Goal: Transaction & Acquisition: Book appointment/travel/reservation

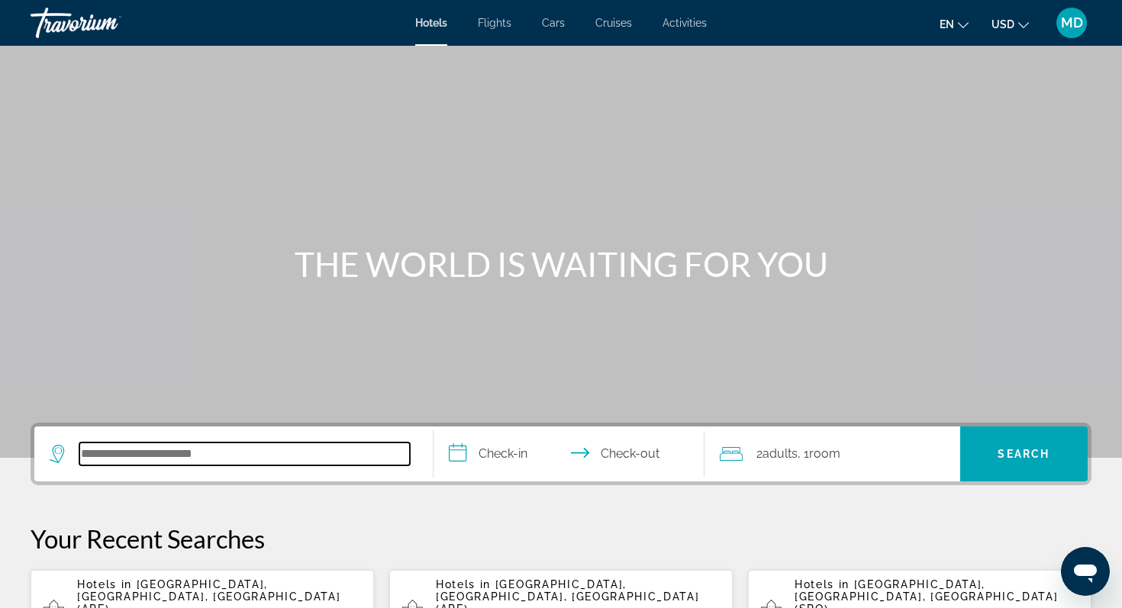
click at [247, 452] on input "Search hotel destination" at bounding box center [244, 454] width 331 height 23
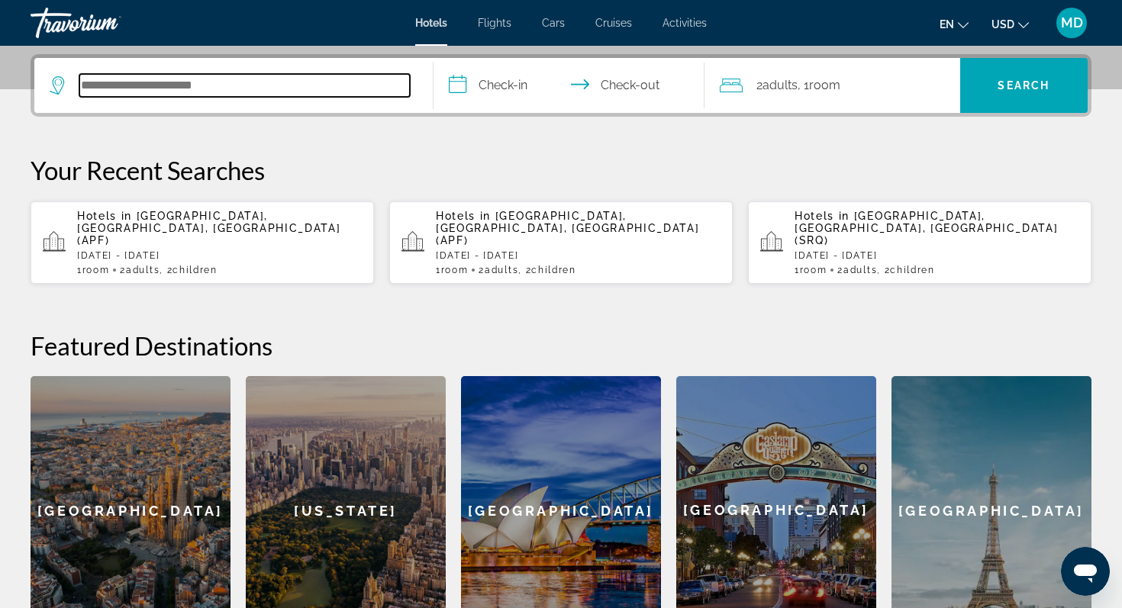
scroll to position [373, 0]
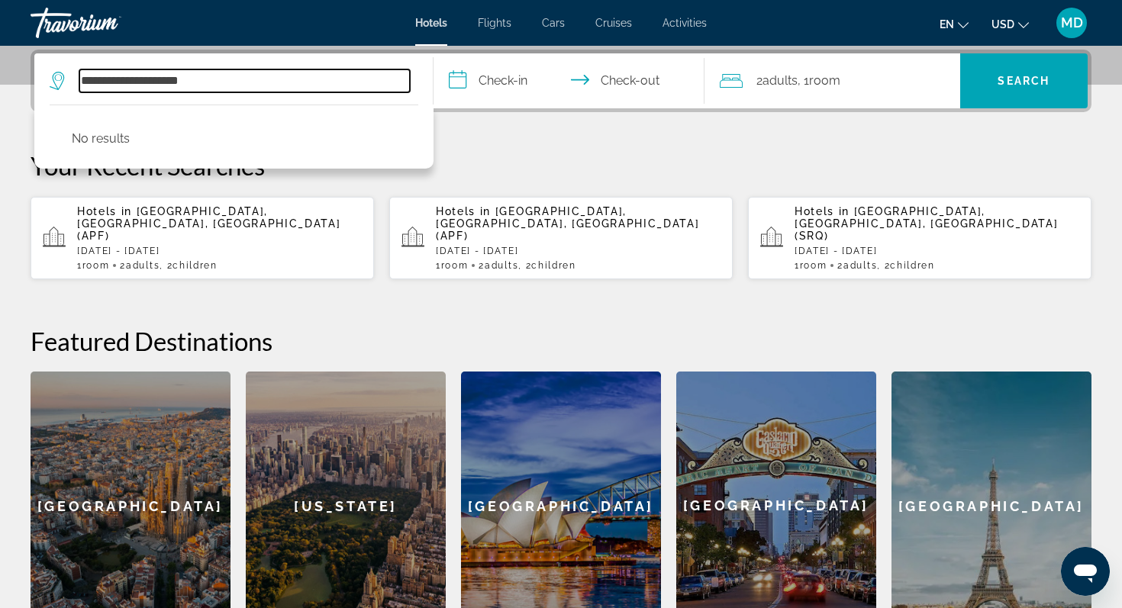
type input "**********"
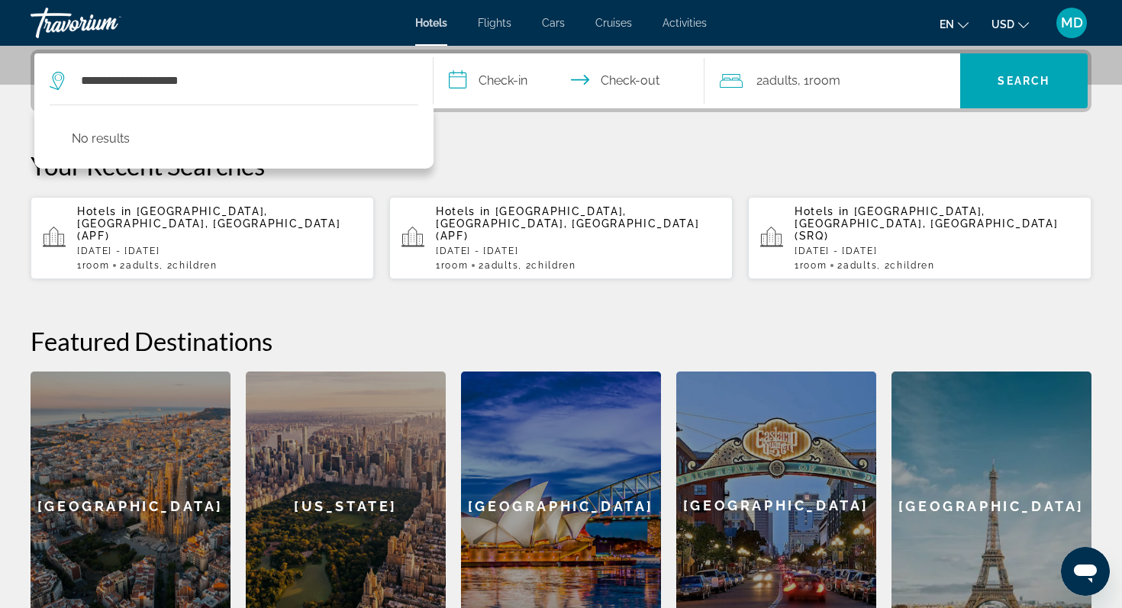
click at [473, 89] on input "**********" at bounding box center [572, 83] width 277 height 60
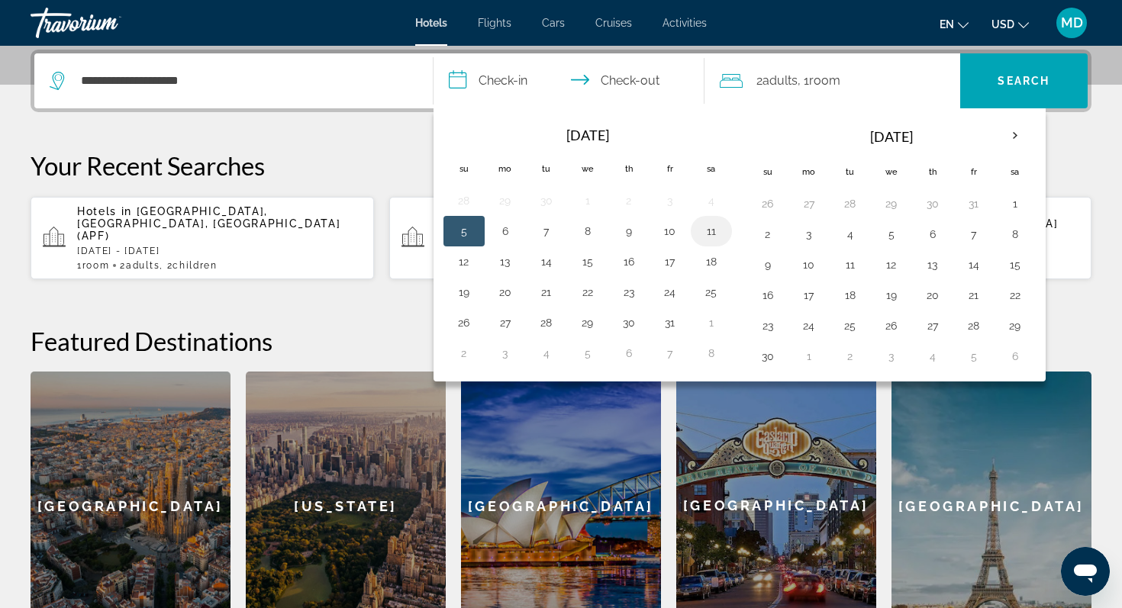
click at [712, 240] on button "11" at bounding box center [711, 231] width 24 height 21
click at [473, 265] on button "12" at bounding box center [464, 261] width 24 height 21
type input "**********"
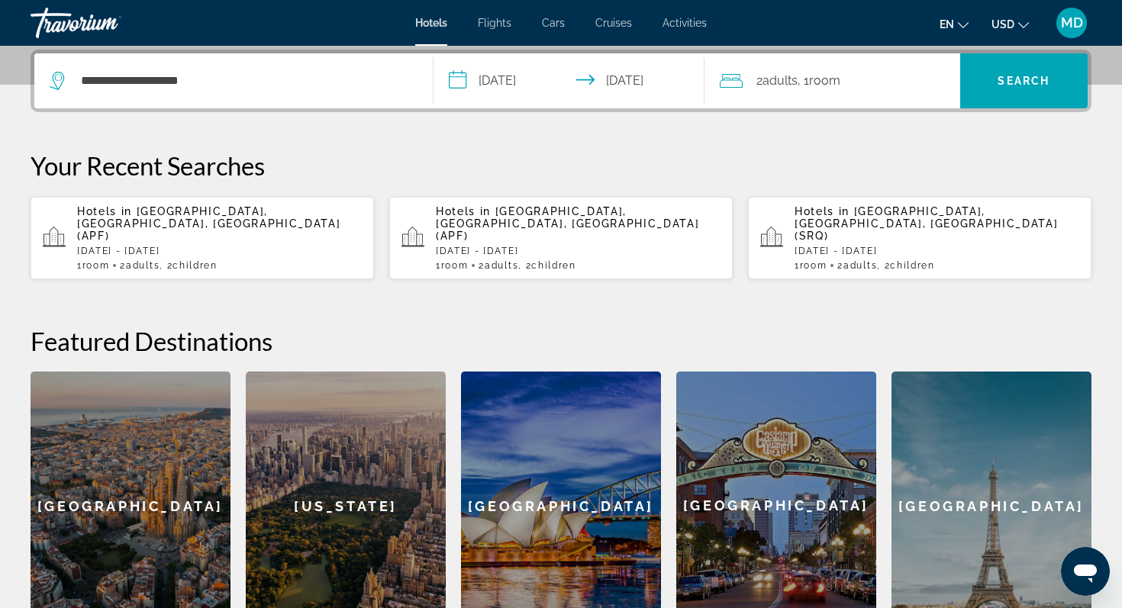
click at [815, 86] on span "Room" at bounding box center [824, 80] width 31 height 15
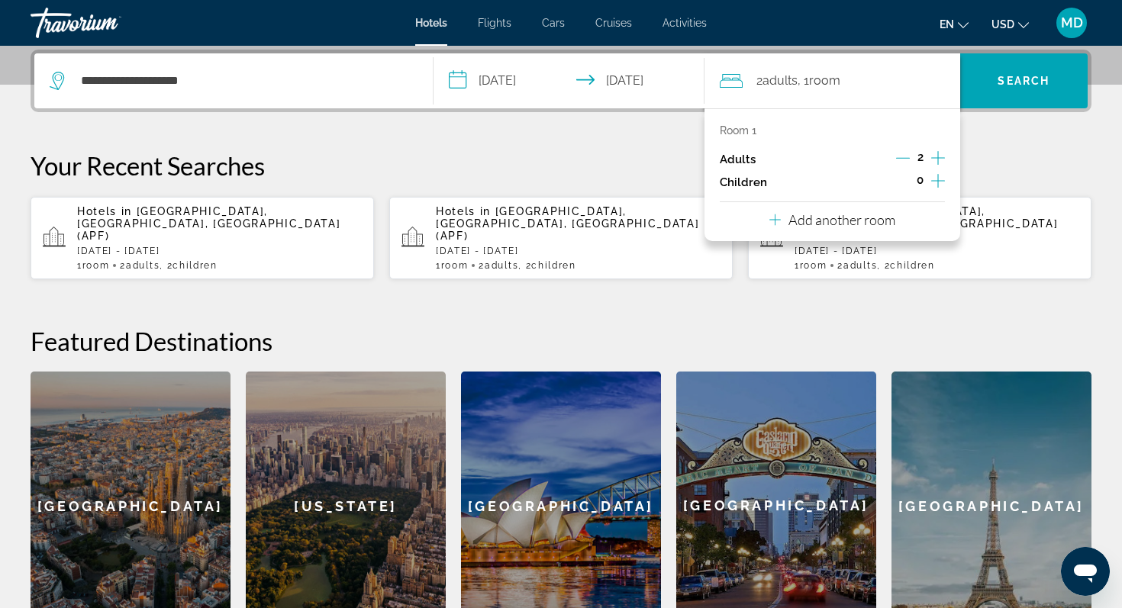
click at [940, 179] on icon "Increment children" at bounding box center [938, 181] width 14 height 18
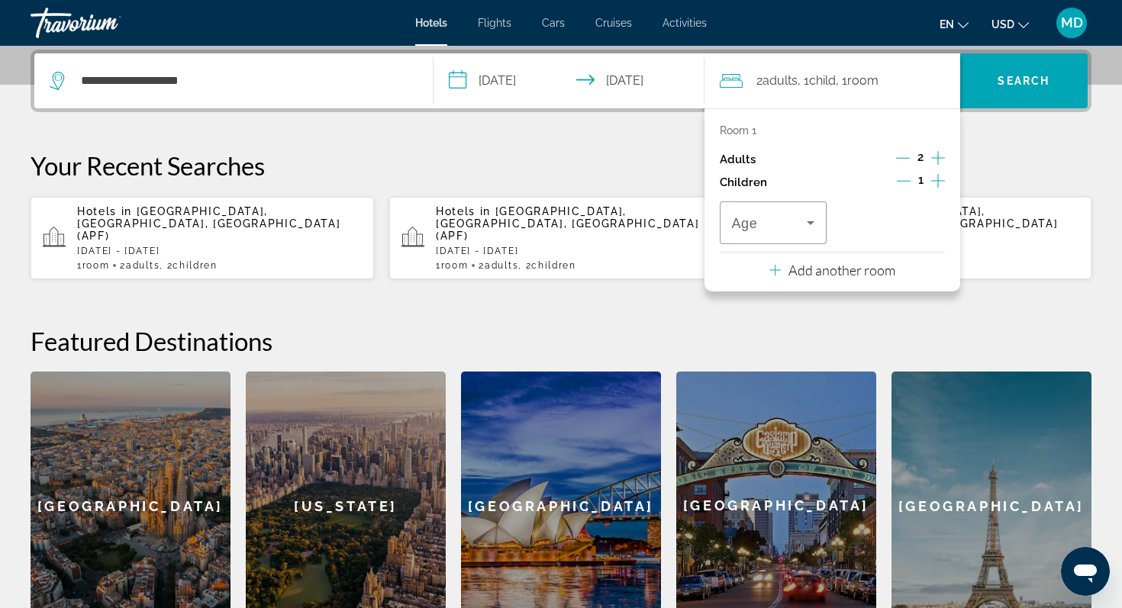
click at [940, 179] on icon "Increment children" at bounding box center [938, 181] width 14 height 18
click at [813, 220] on icon "Travelers: 2 adults, 2 children" at bounding box center [811, 223] width 18 height 18
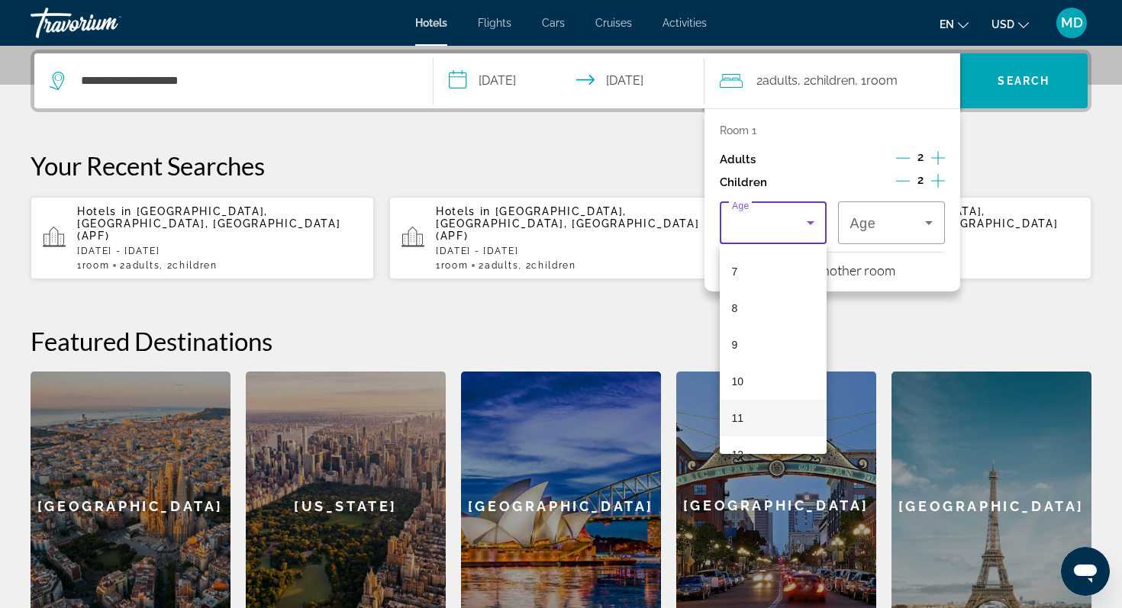
scroll to position [292, 0]
click at [764, 408] on mat-option "12" at bounding box center [773, 417] width 107 height 37
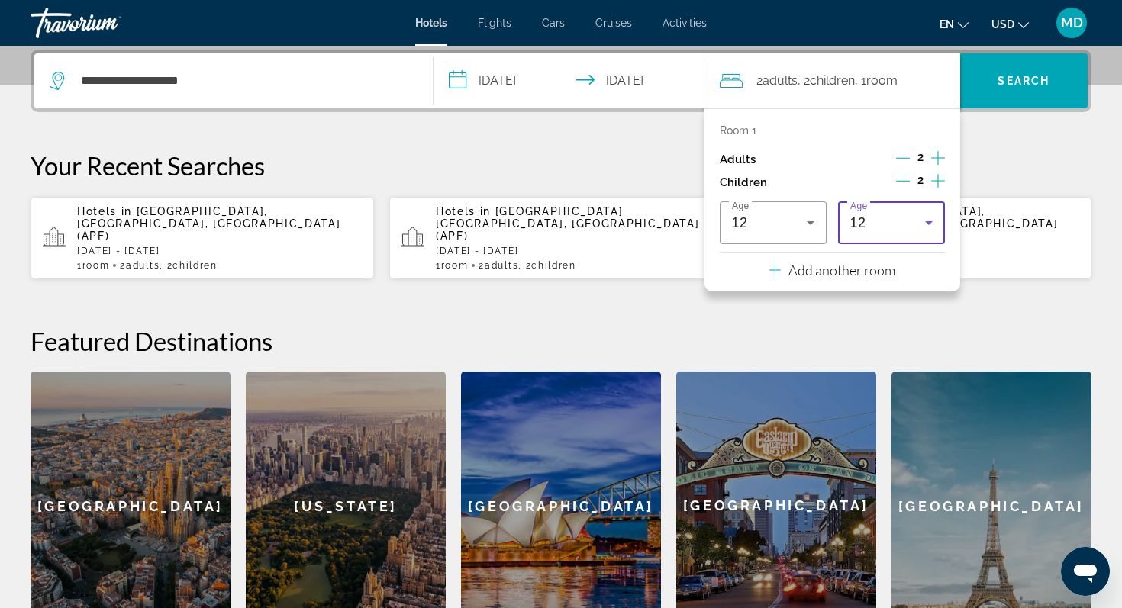
click at [932, 216] on icon "Travelers: 2 adults, 2 children" at bounding box center [929, 223] width 18 height 18
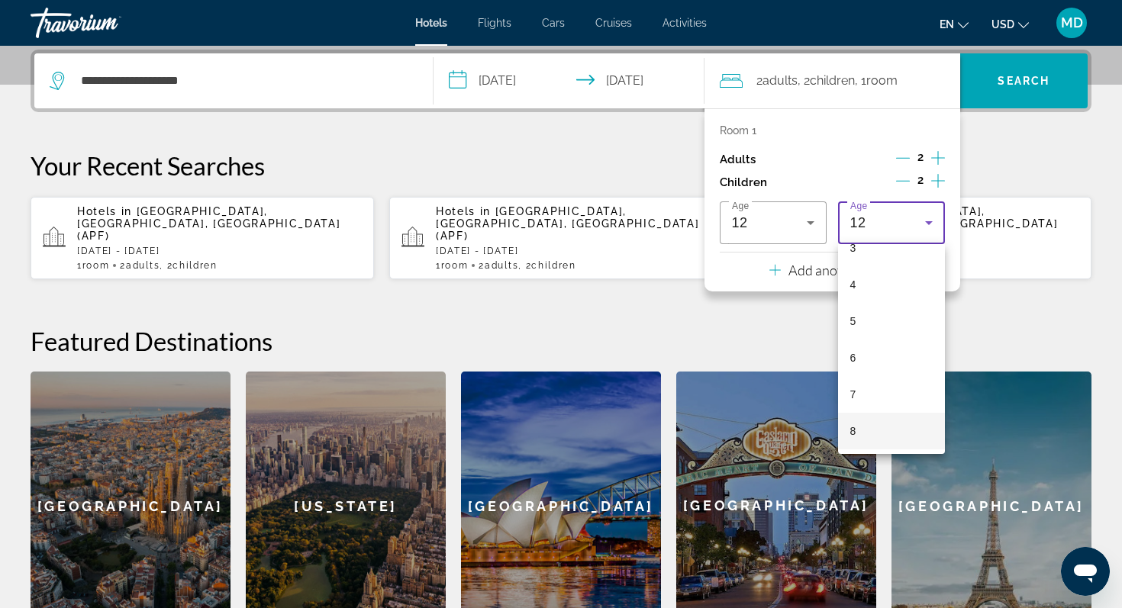
scroll to position [129, 0]
click at [907, 289] on mat-option "4" at bounding box center [891, 286] width 107 height 37
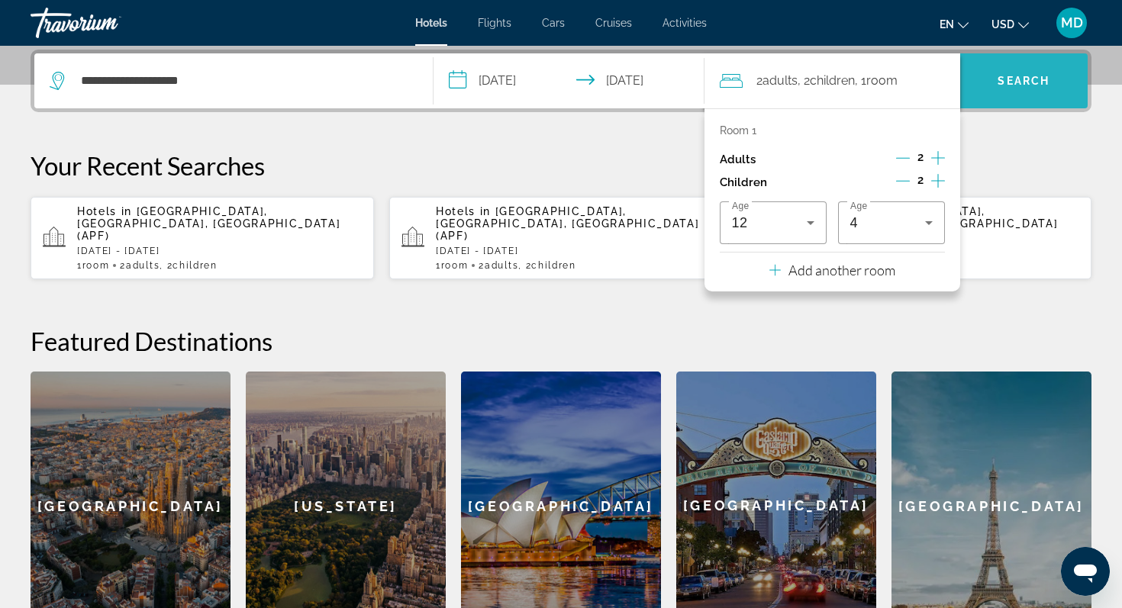
click at [1022, 82] on span "Search" at bounding box center [1024, 81] width 52 height 12
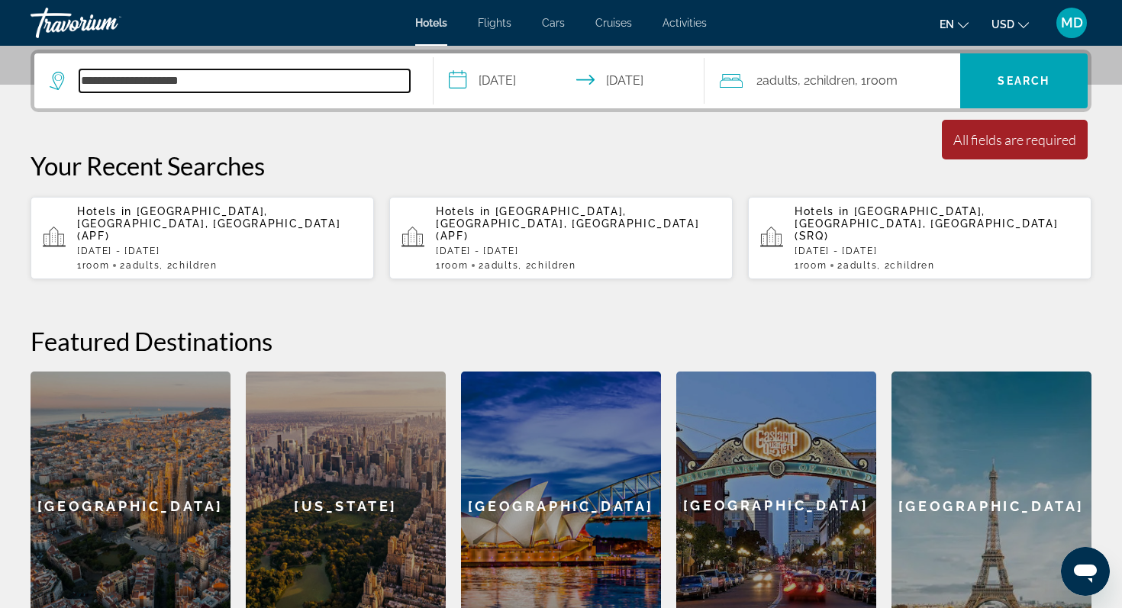
click at [258, 72] on input "**********" at bounding box center [244, 80] width 331 height 23
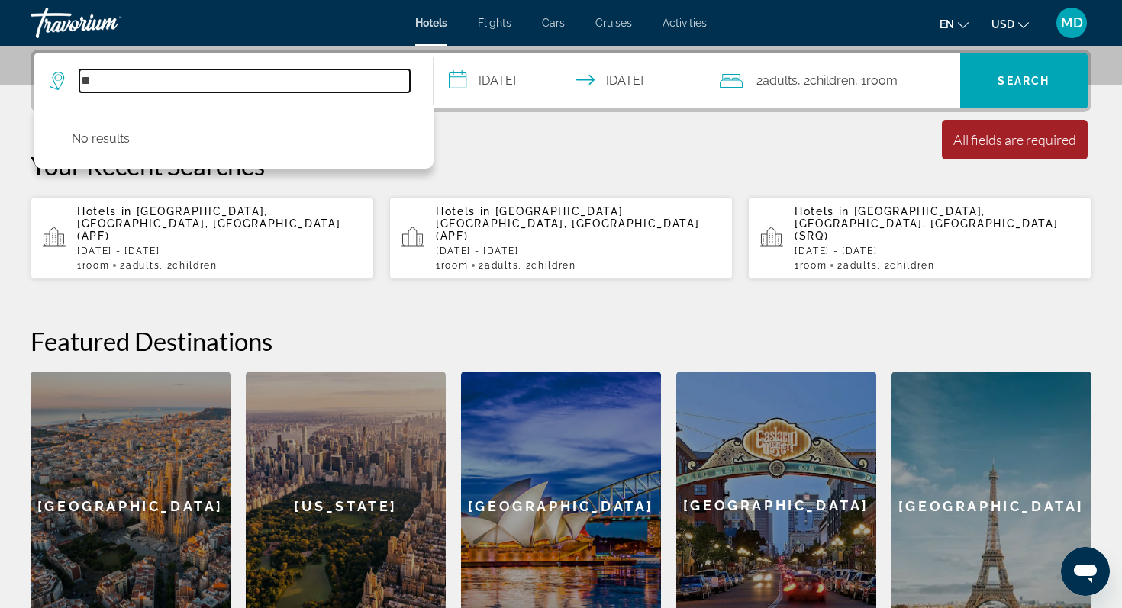
type input "*"
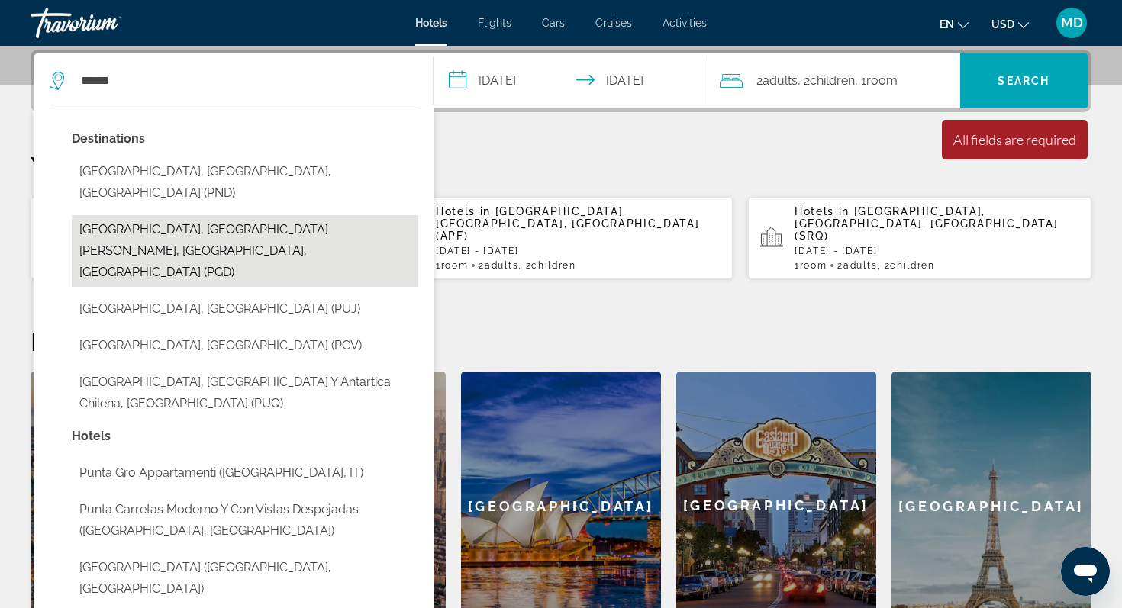
click at [231, 215] on button "[GEOGRAPHIC_DATA], [GEOGRAPHIC_DATA][PERSON_NAME], [GEOGRAPHIC_DATA], [GEOGRAPH…" at bounding box center [245, 251] width 347 height 72
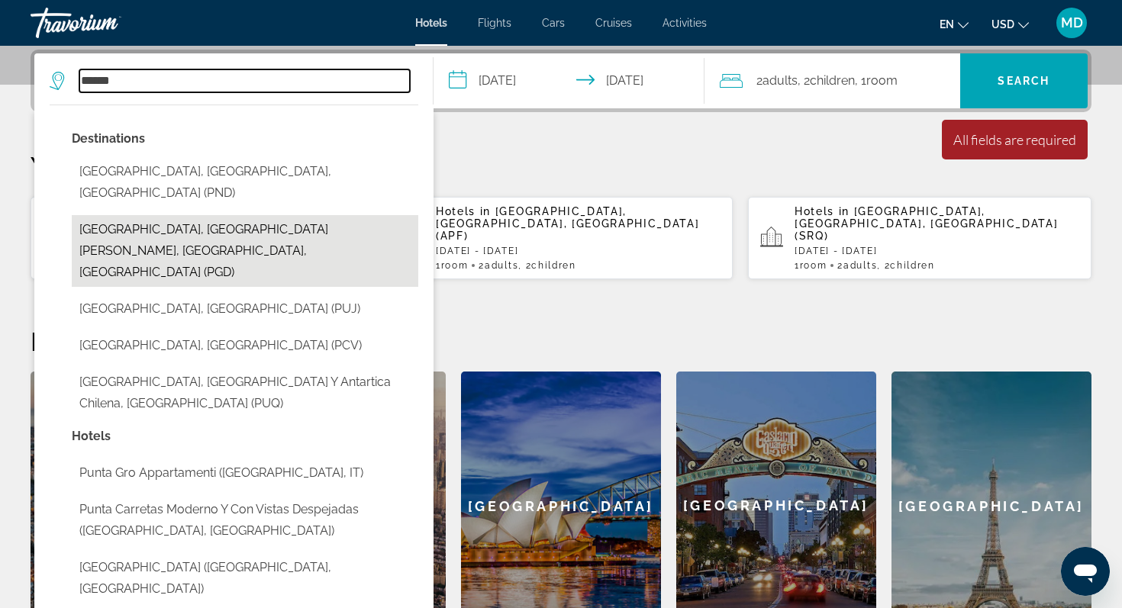
type input "**********"
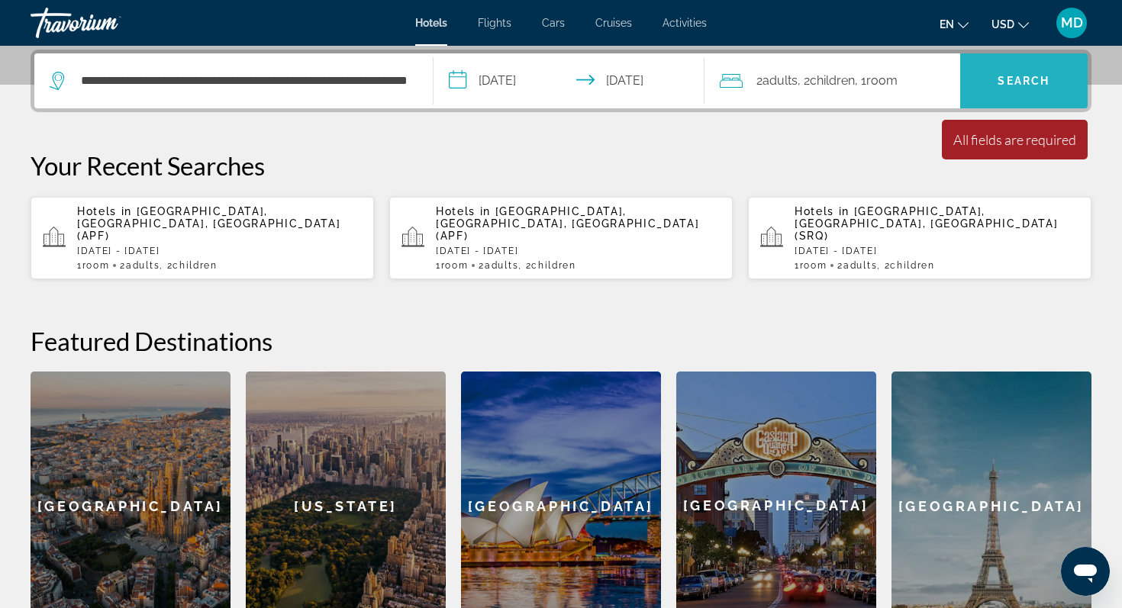
click at [994, 87] on span "Search" at bounding box center [1024, 81] width 128 height 37
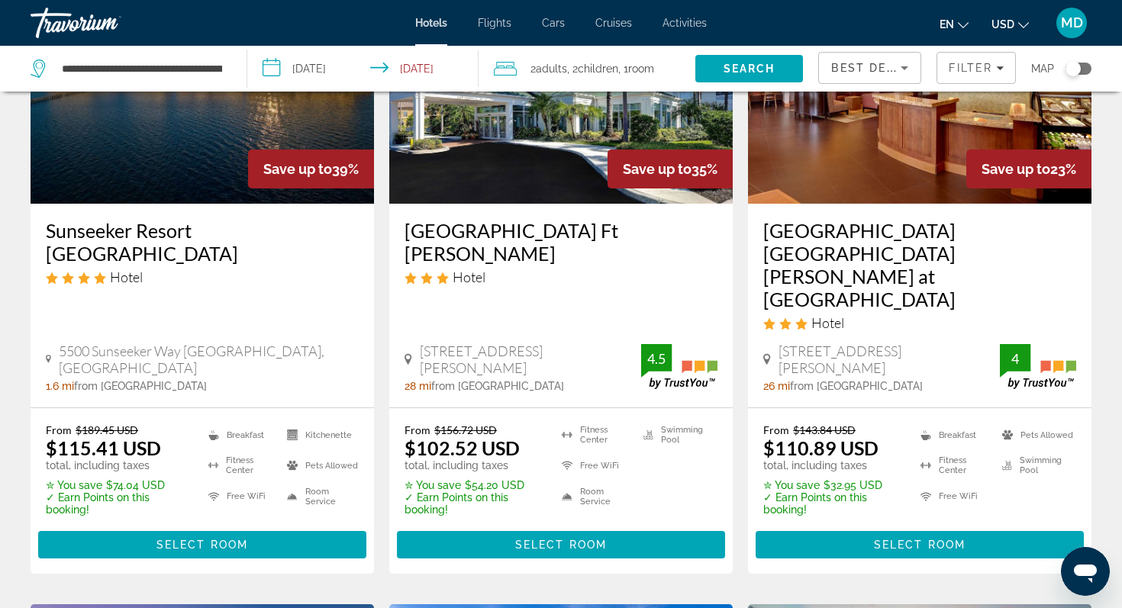
scroll to position [187, 0]
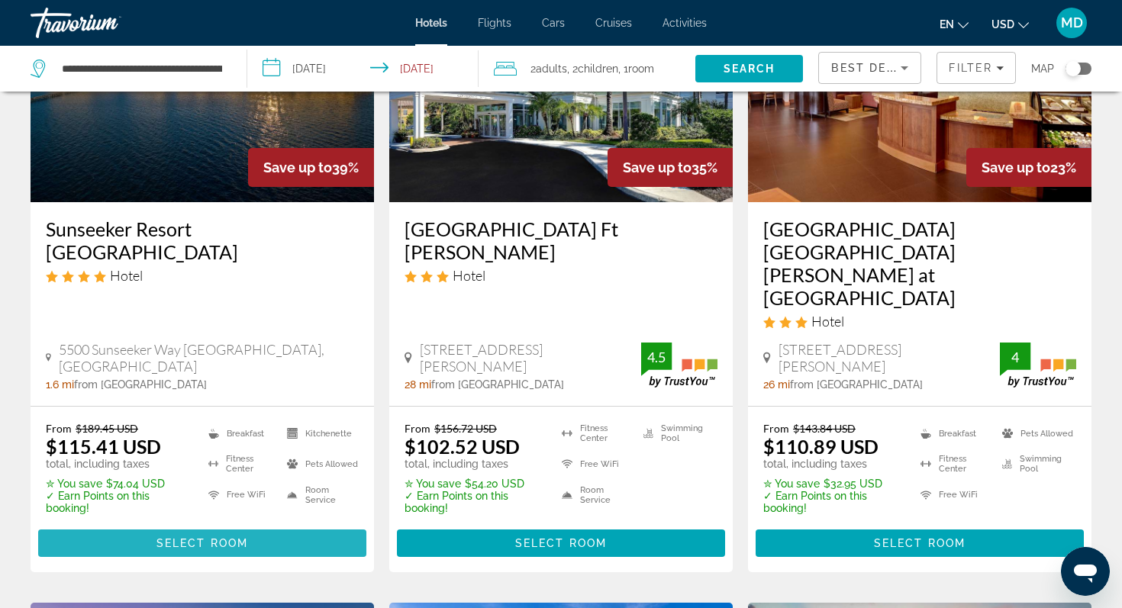
click at [203, 537] on span "Select Room" at bounding box center [203, 543] width 92 height 12
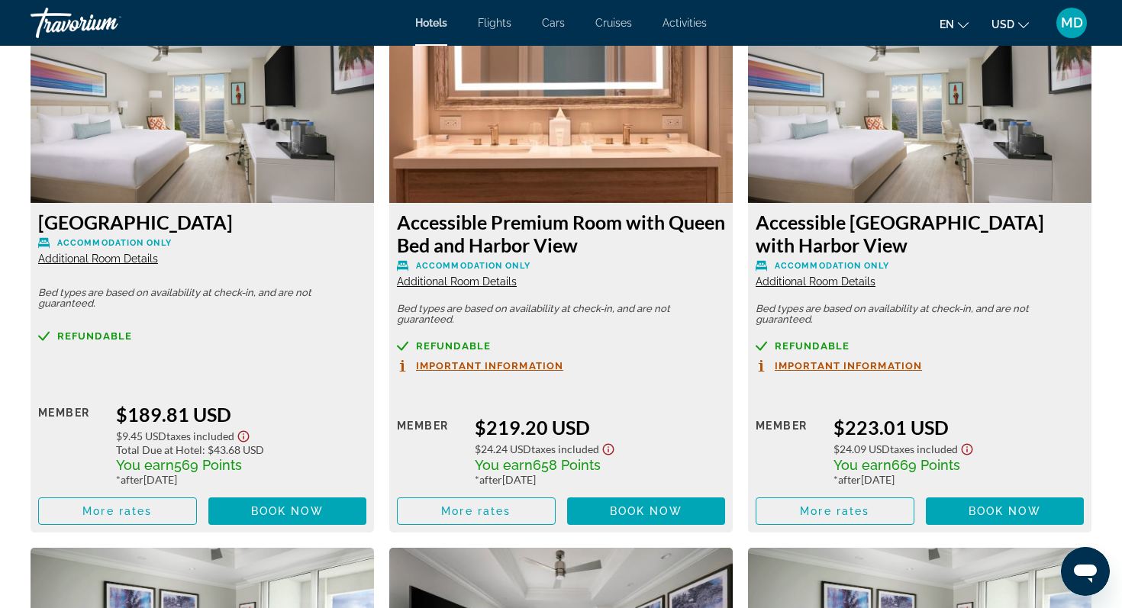
scroll to position [3217, 0]
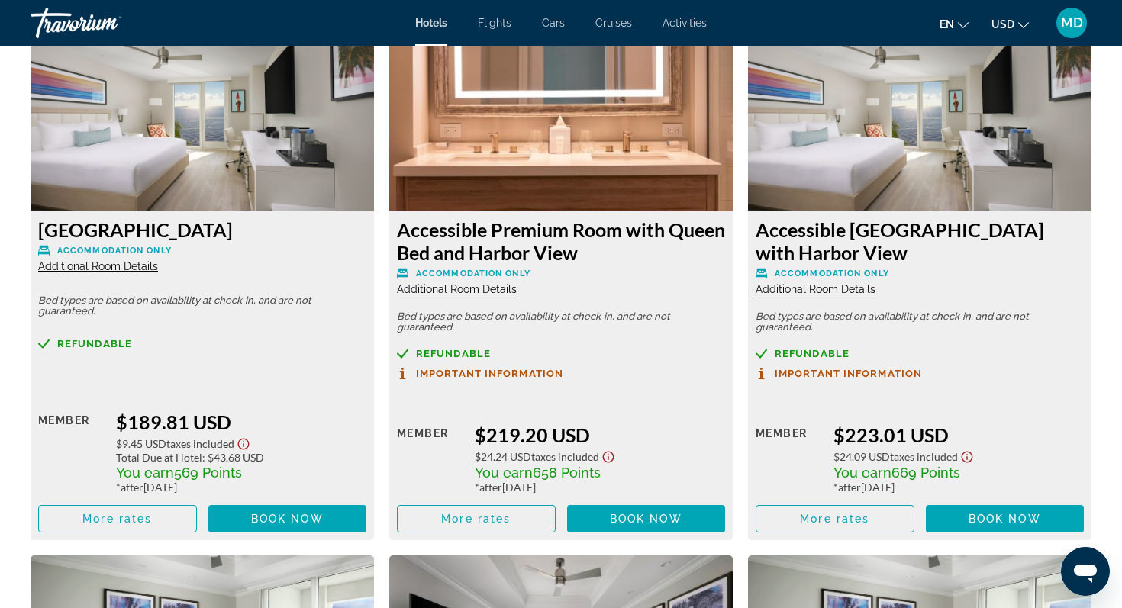
click at [831, 287] on span "Additional Room Details" at bounding box center [816, 289] width 120 height 12
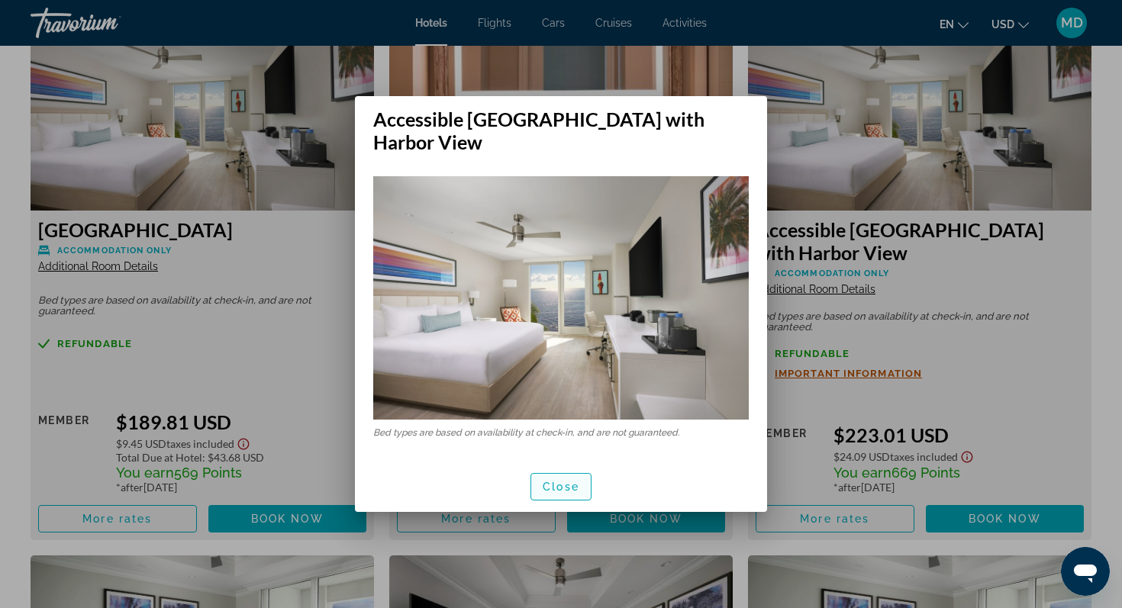
click at [559, 488] on span "Close" at bounding box center [561, 487] width 37 height 12
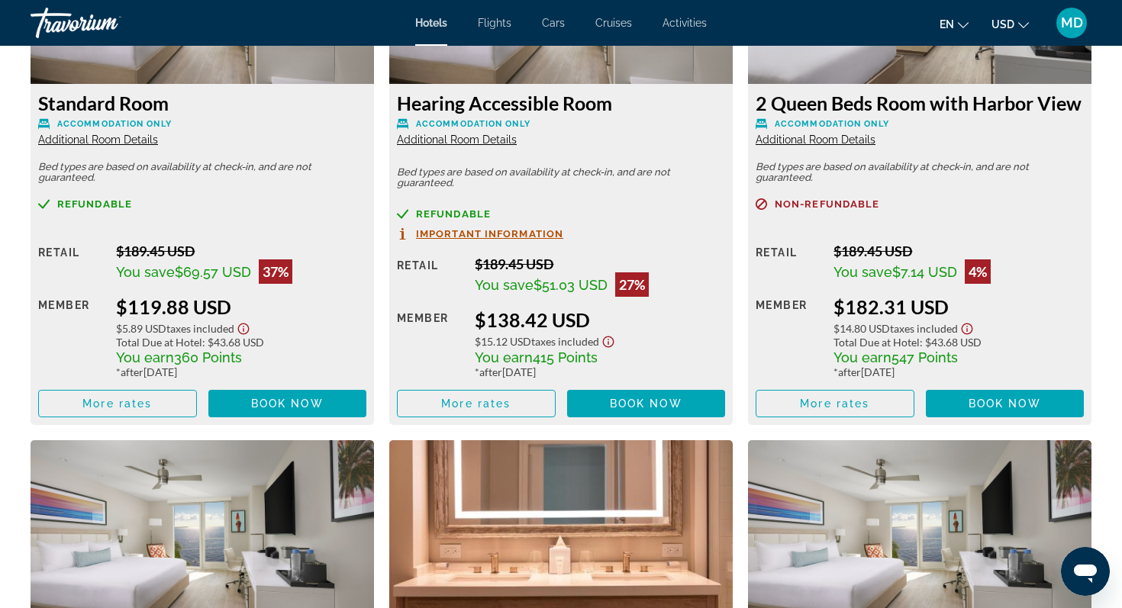
scroll to position [2795, 0]
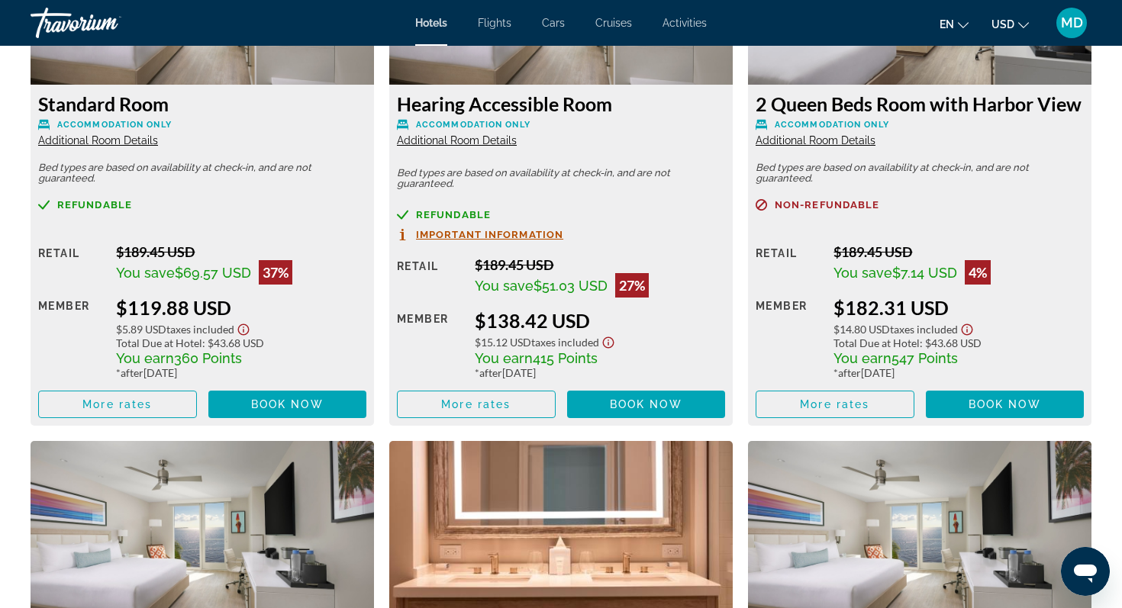
click at [513, 230] on span "Important Information" at bounding box center [489, 235] width 147 height 10
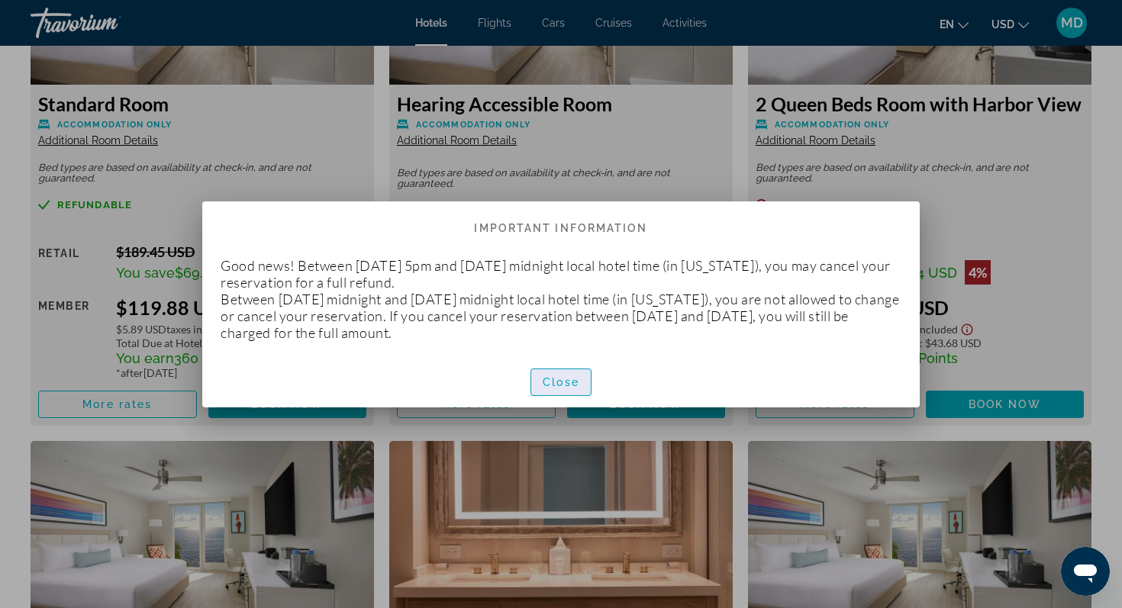
click at [561, 386] on span "Close" at bounding box center [561, 382] width 37 height 12
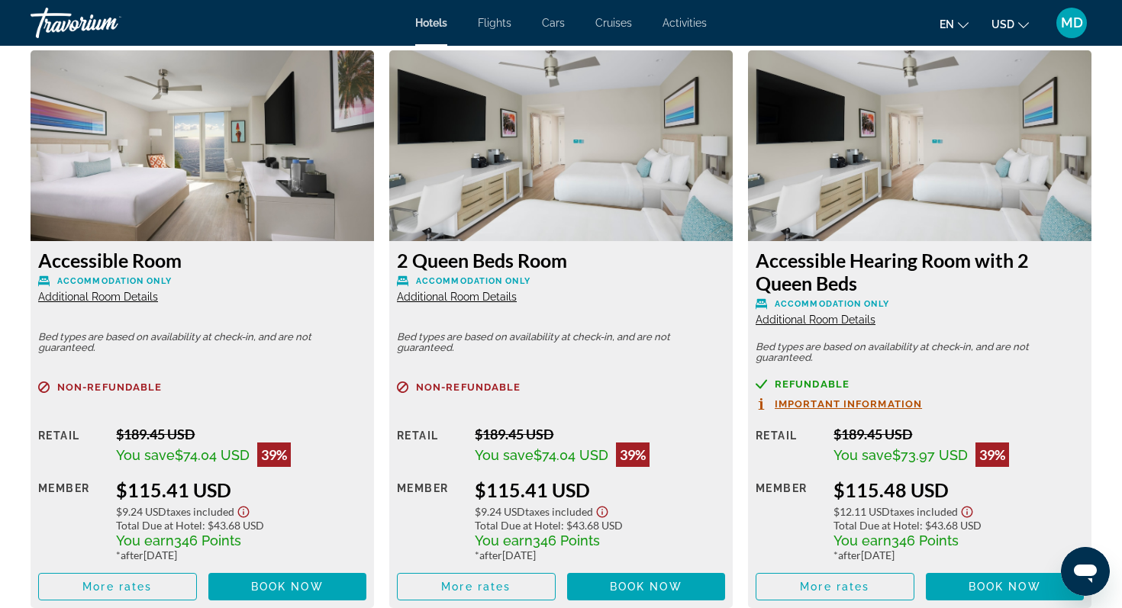
scroll to position [2067, 0]
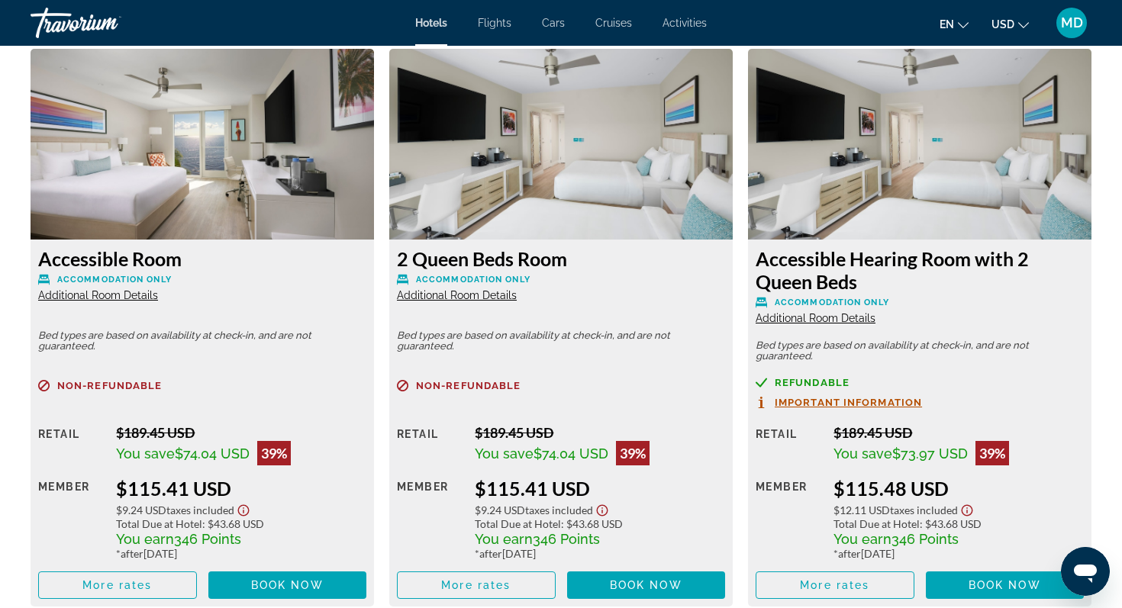
click at [135, 295] on span "Additional Room Details" at bounding box center [98, 295] width 120 height 12
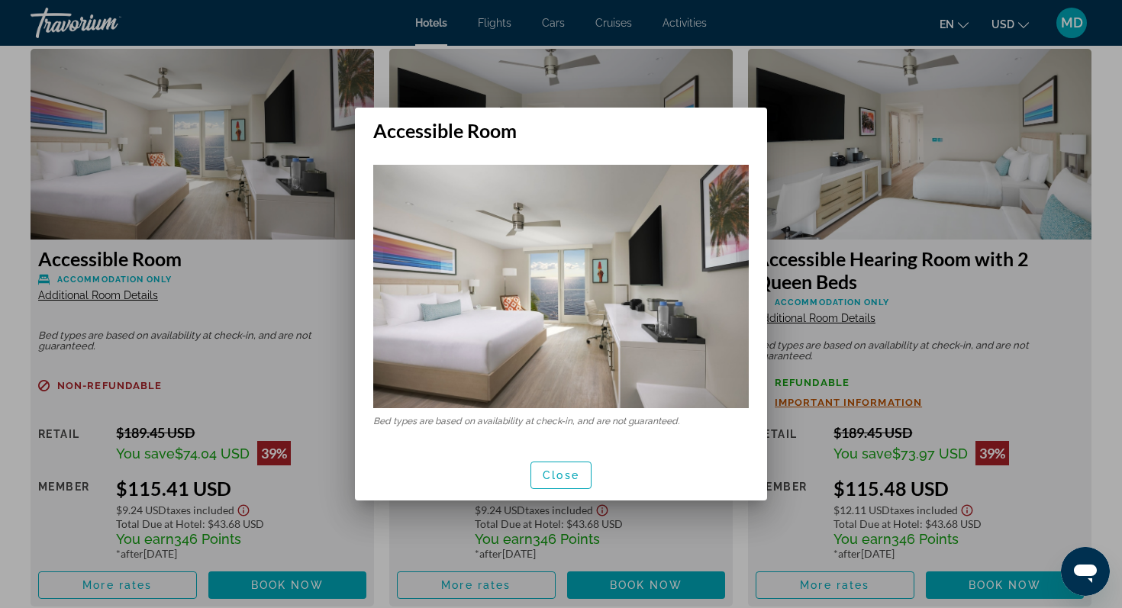
scroll to position [0, 0]
click at [557, 474] on span "Close" at bounding box center [561, 476] width 37 height 12
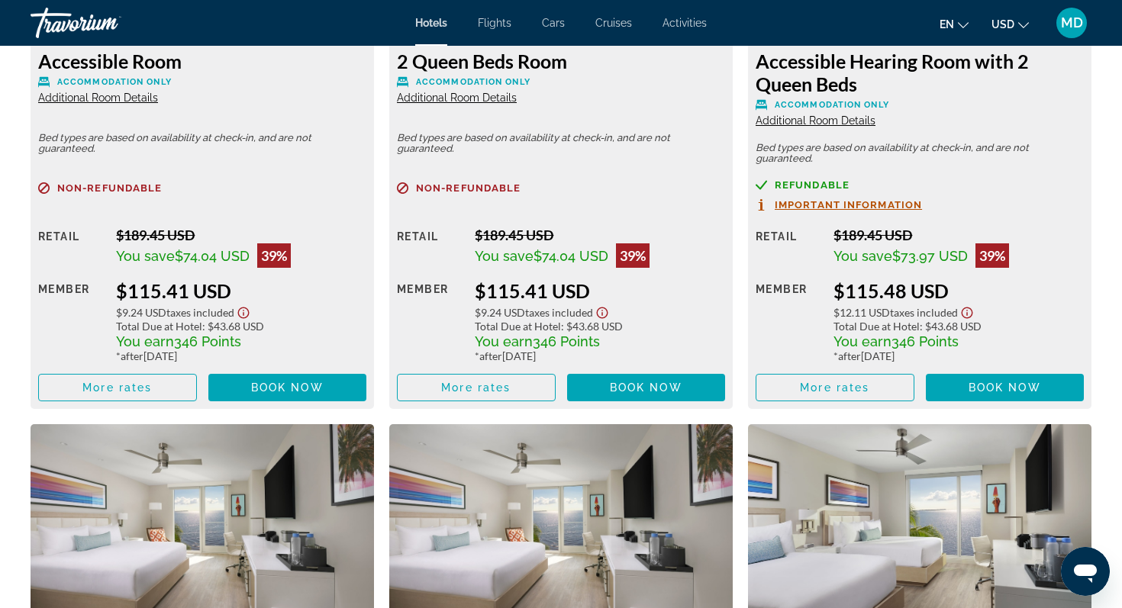
scroll to position [2320, 0]
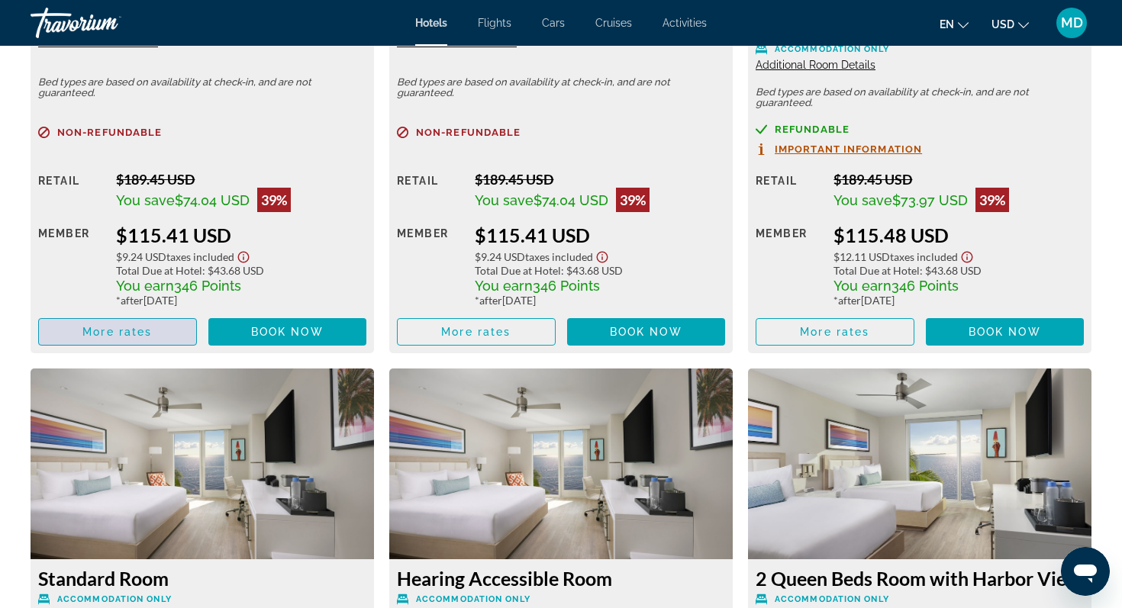
click at [121, 329] on span "More rates" at bounding box center [116, 332] width 69 height 12
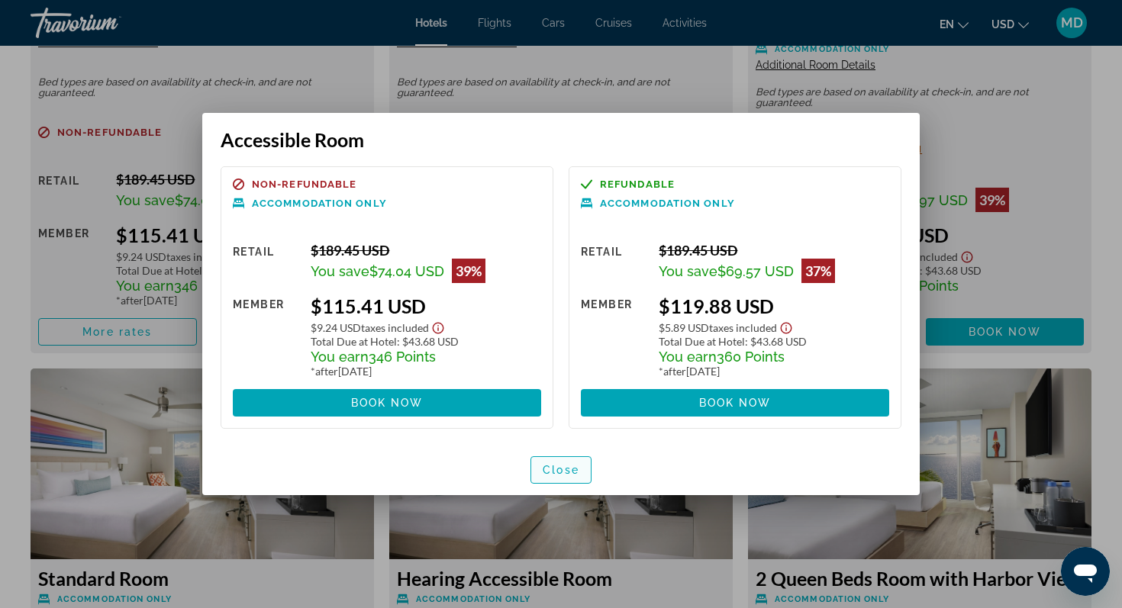
click at [561, 468] on span "Close" at bounding box center [561, 470] width 37 height 12
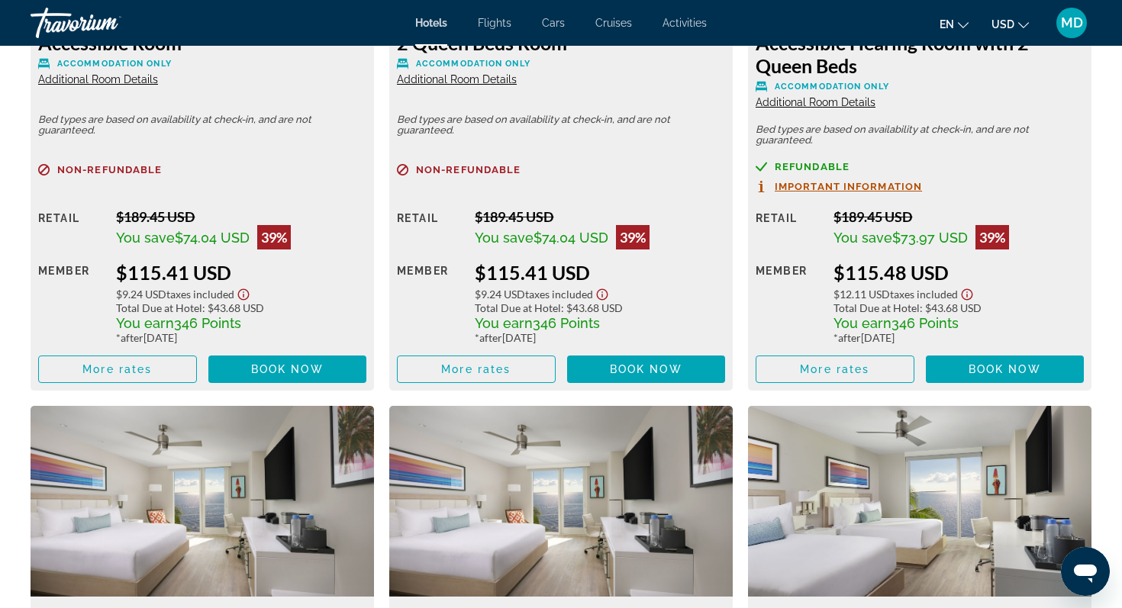
scroll to position [2284, 0]
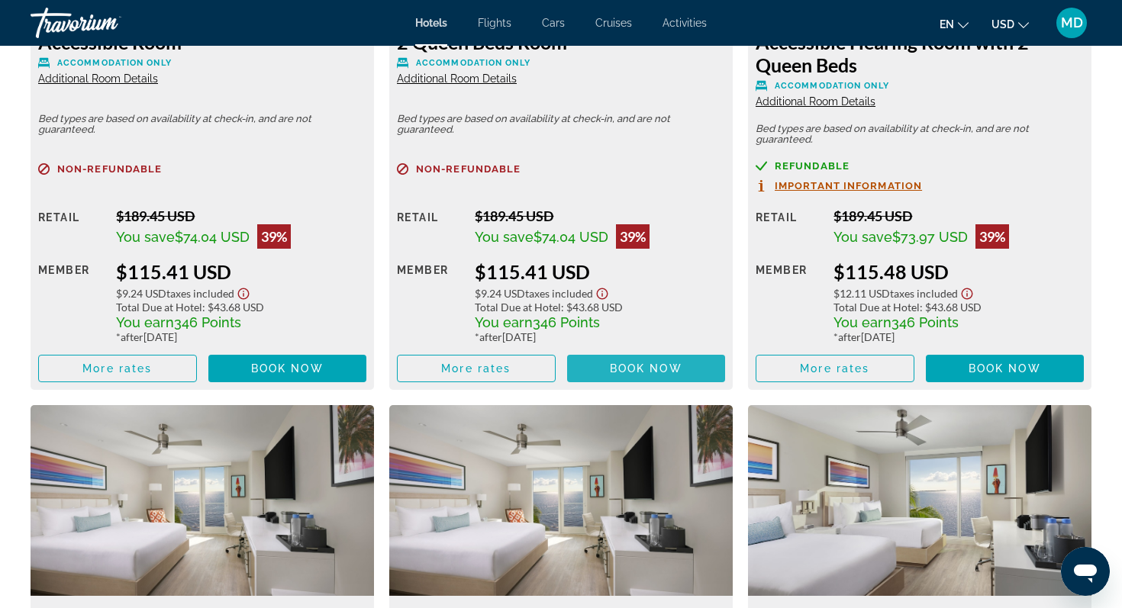
click at [653, 367] on span "Book now" at bounding box center [646, 369] width 73 height 12
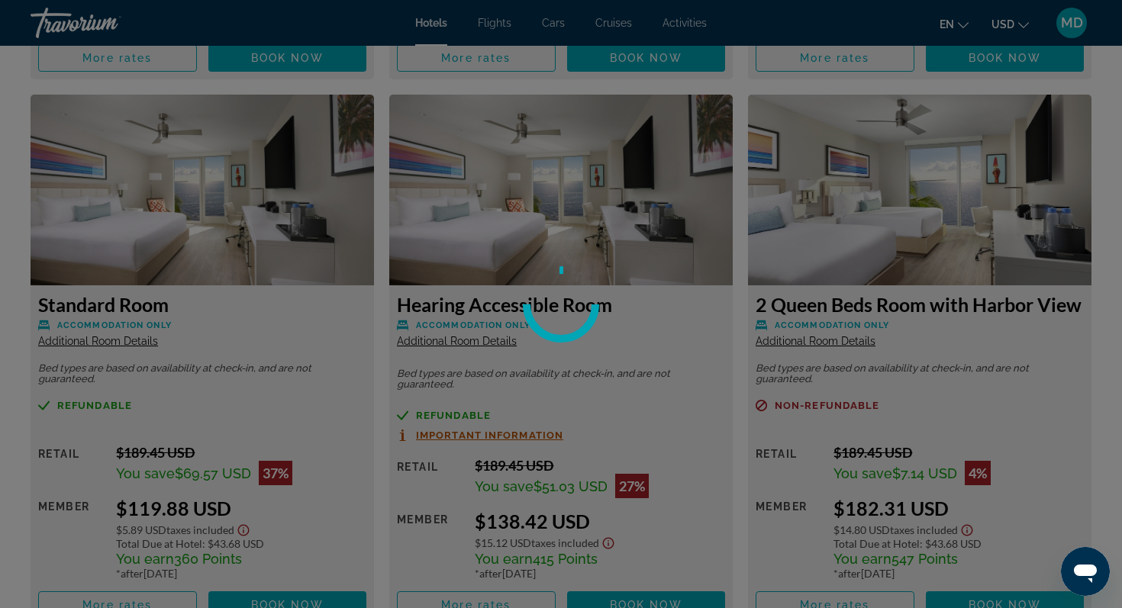
scroll to position [2598, 0]
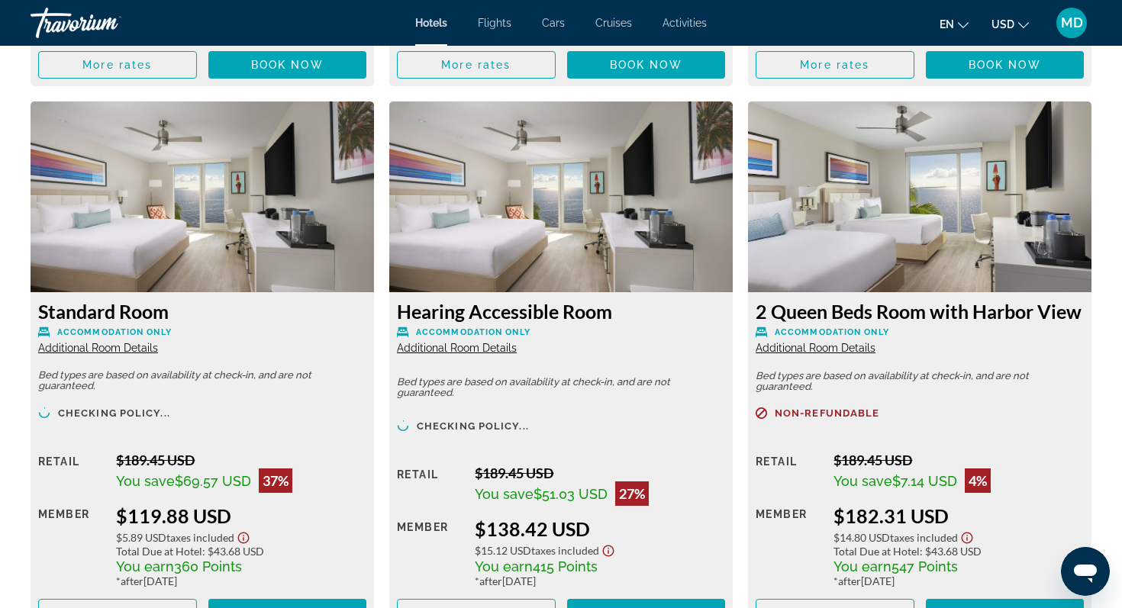
scroll to position [2593, 0]
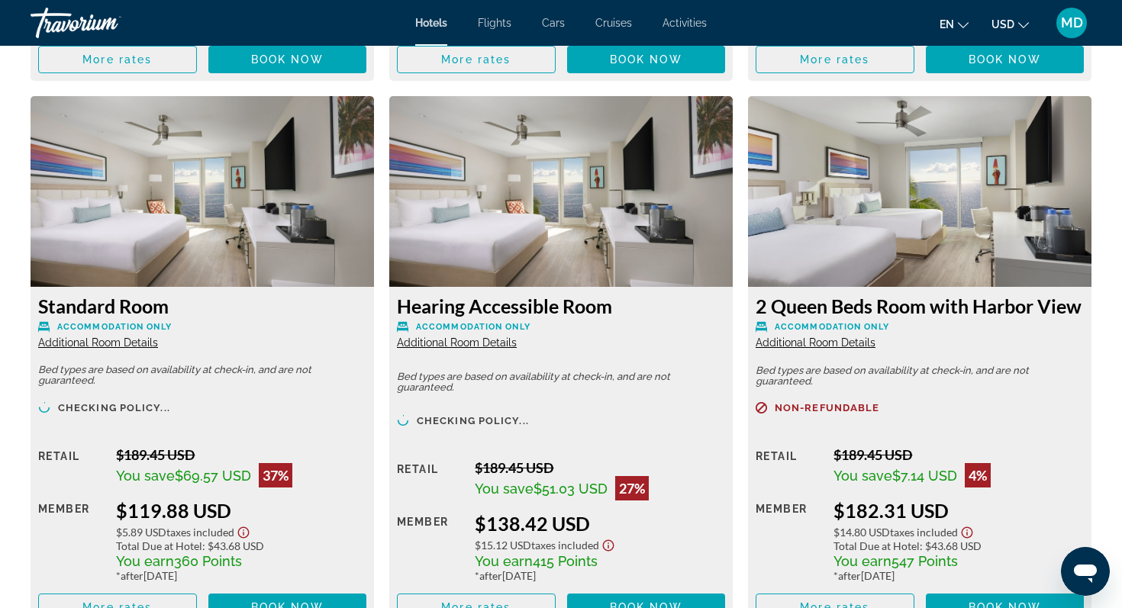
click at [129, 347] on span "Additional Room Details" at bounding box center [98, 343] width 120 height 12
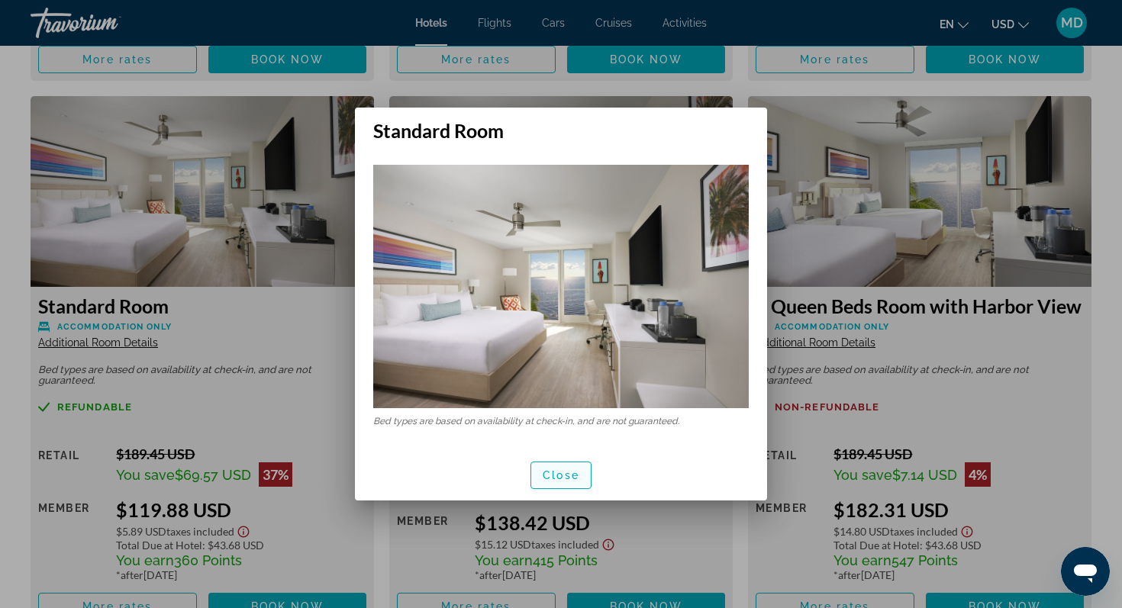
click at [554, 470] on span "Close" at bounding box center [561, 476] width 37 height 12
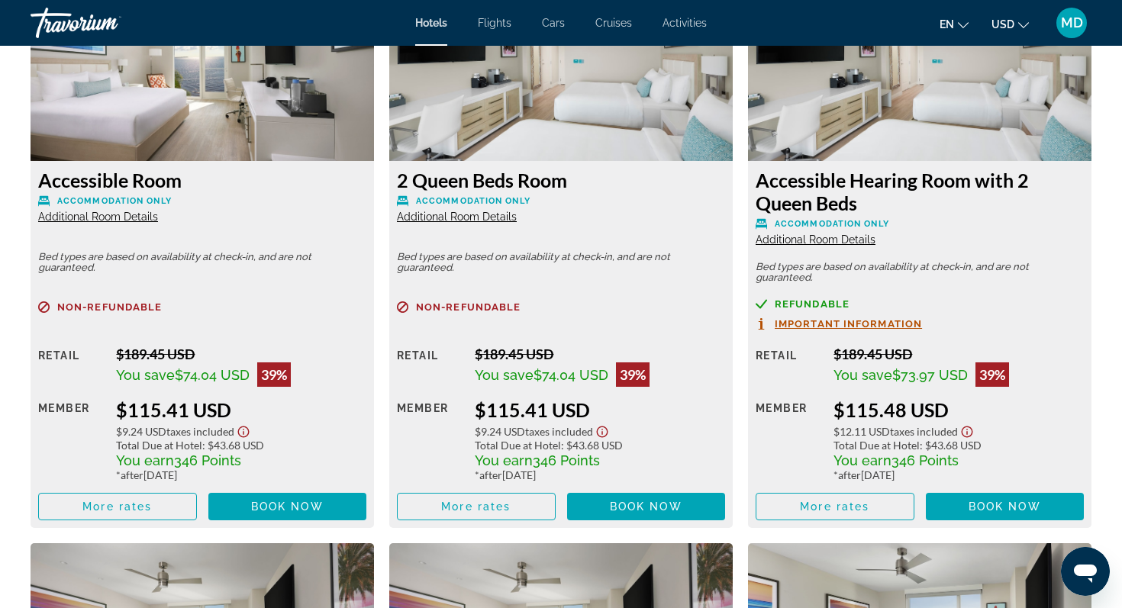
scroll to position [2175, 0]
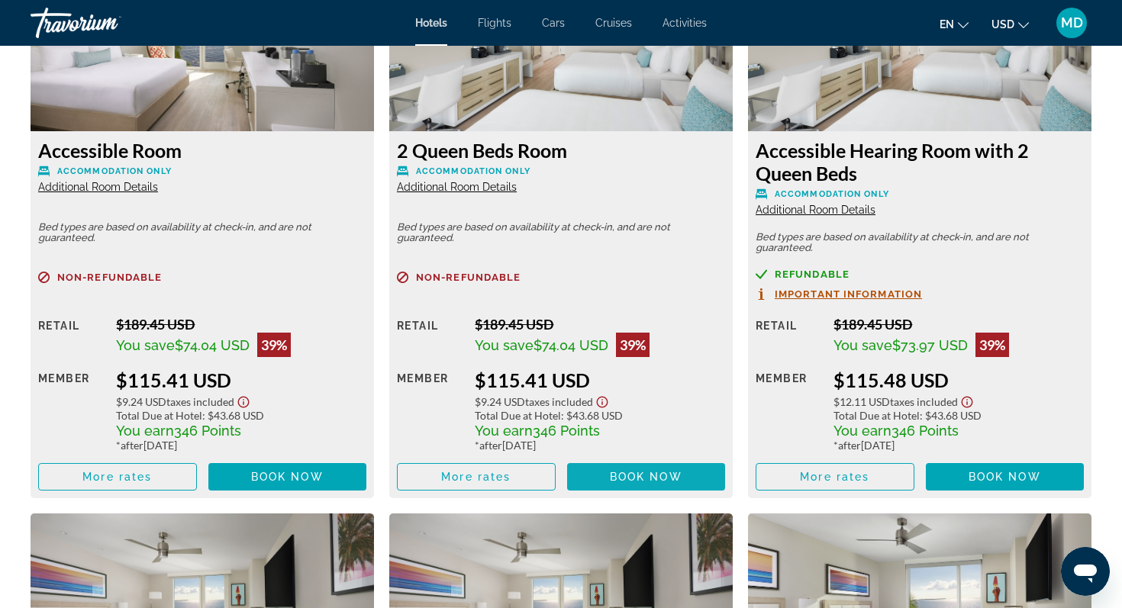
click at [659, 479] on span "Book now" at bounding box center [646, 477] width 73 height 12
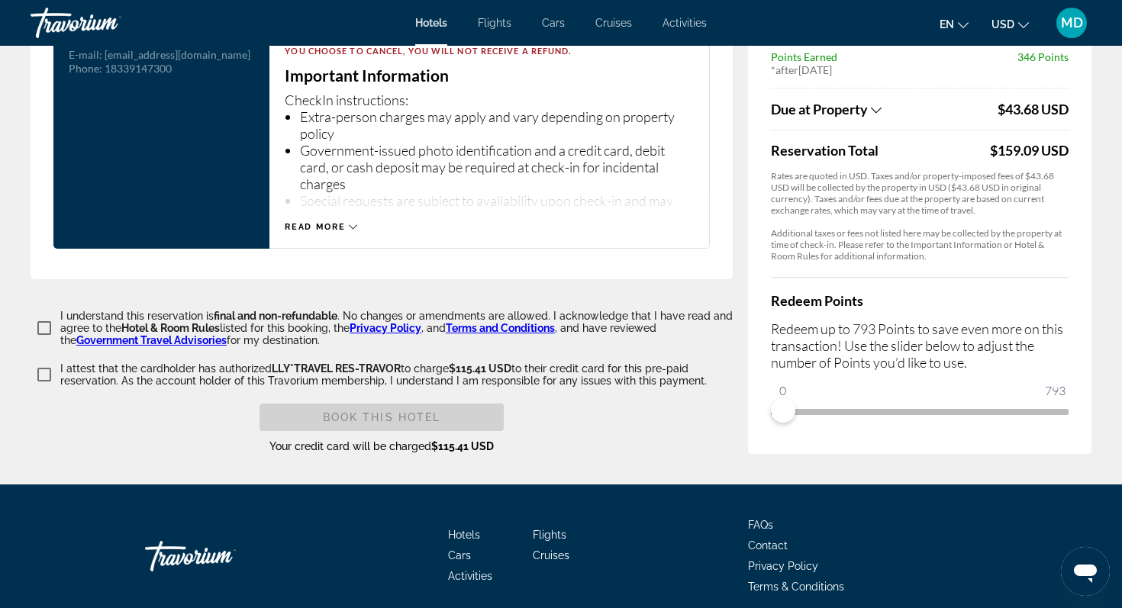
scroll to position [2160, 0]
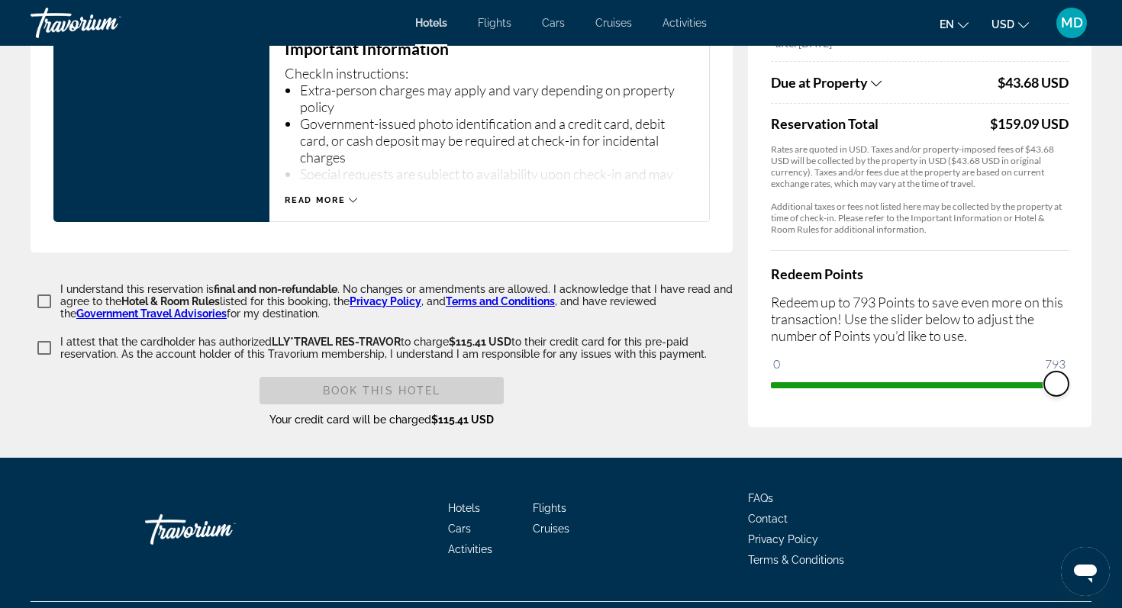
drag, startPoint x: 783, startPoint y: 352, endPoint x: 1099, endPoint y: 377, distance: 316.3
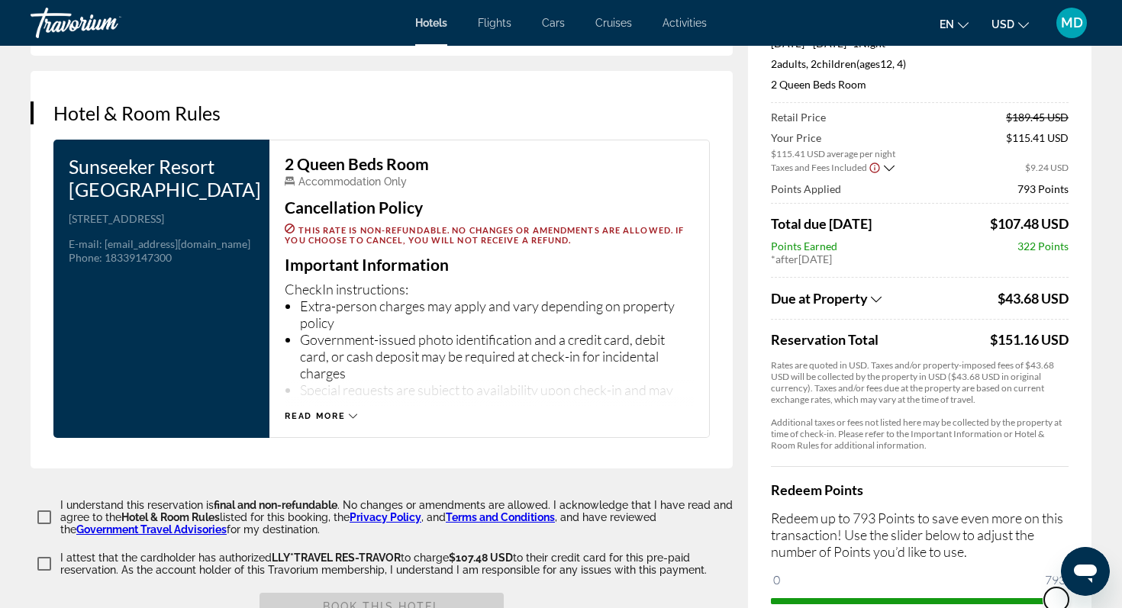
scroll to position [1941, 0]
